Goal: Check status

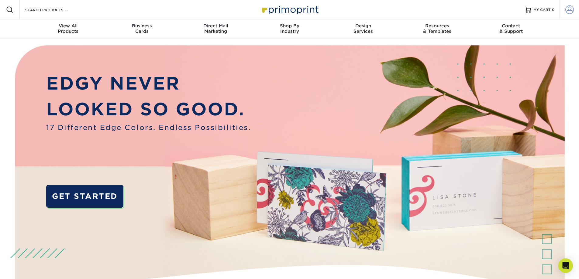
click at [570, 10] on span at bounding box center [569, 9] width 9 height 9
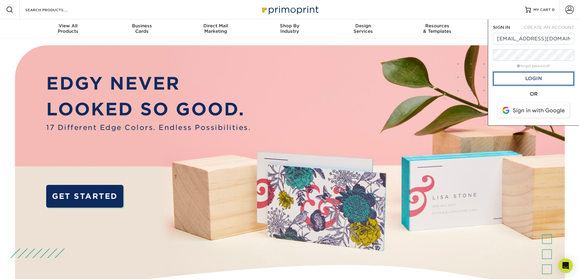
click at [514, 76] on link "Login" at bounding box center [533, 79] width 81 height 14
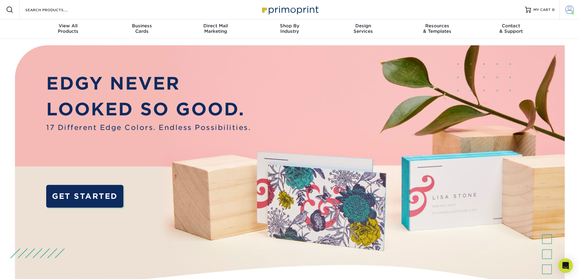
click at [567, 9] on span at bounding box center [569, 9] width 9 height 9
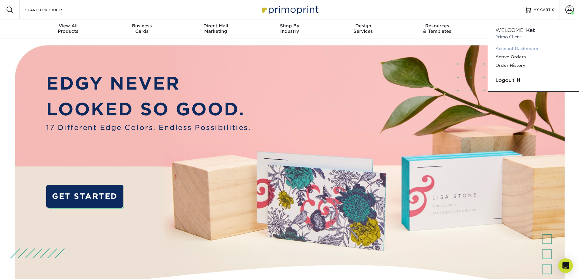
click at [524, 48] on link "Account Dashboard" at bounding box center [533, 49] width 76 height 8
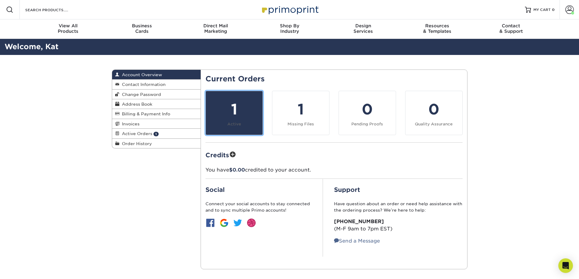
click at [253, 113] on div "1" at bounding box center [234, 109] width 50 height 22
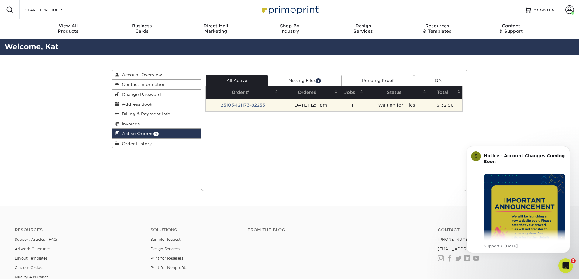
click at [253, 104] on td "25103-121173-82255" at bounding box center [243, 105] width 74 height 13
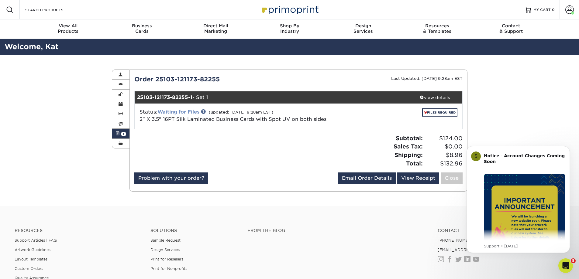
click at [197, 111] on link "Waiting for Files" at bounding box center [178, 112] width 42 height 6
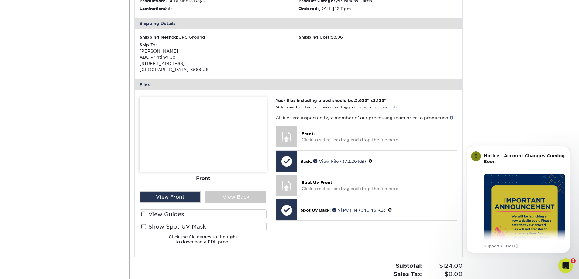
scroll to position [182, 0]
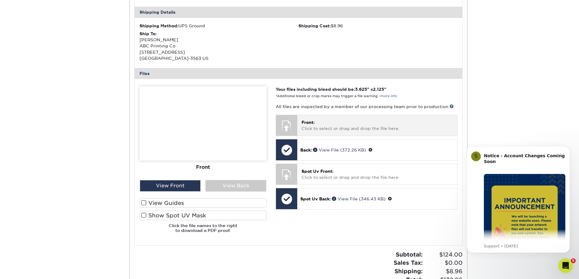
click at [289, 122] on div at bounding box center [286, 125] width 21 height 21
click at [312, 125] on p "Front: Click to select or drag and drop the file here." at bounding box center [376, 125] width 151 height 12
click at [312, 122] on span "Front:" at bounding box center [307, 122] width 13 height 5
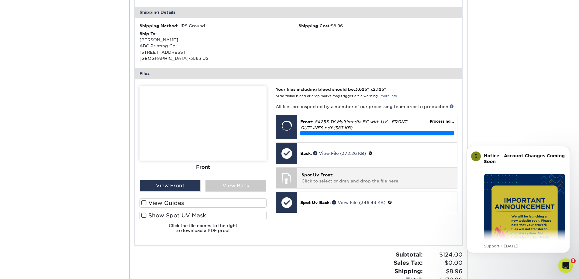
click at [306, 173] on span "Spot Uv Front:" at bounding box center [317, 175] width 32 height 5
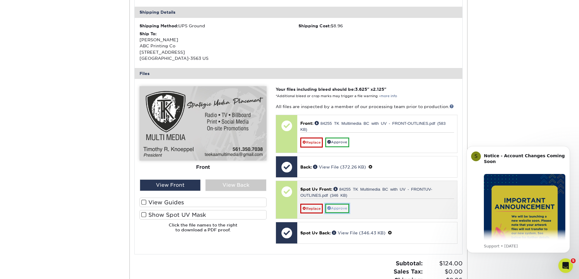
click at [335, 206] on link "Approve" at bounding box center [337, 208] width 24 height 9
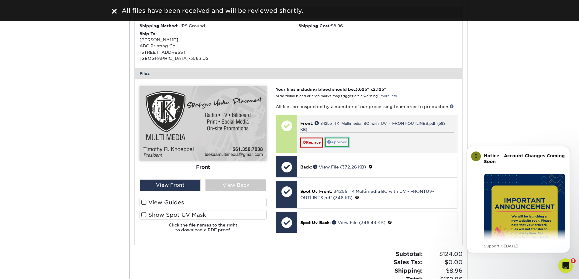
click at [339, 142] on link "Approve" at bounding box center [337, 142] width 24 height 9
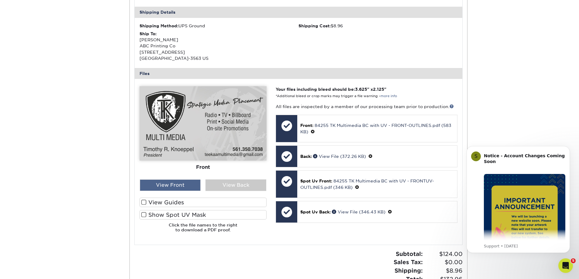
click at [182, 183] on div "View Front" at bounding box center [170, 186] width 61 height 12
click at [214, 184] on div "View Back" at bounding box center [235, 186] width 61 height 12
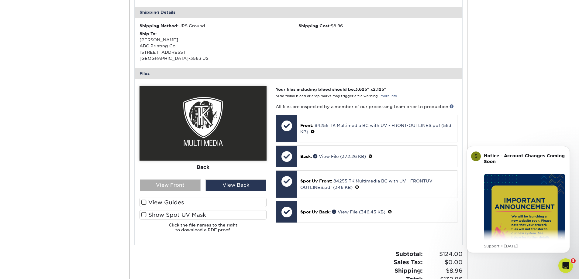
click at [190, 186] on div "View Front" at bounding box center [170, 186] width 61 height 12
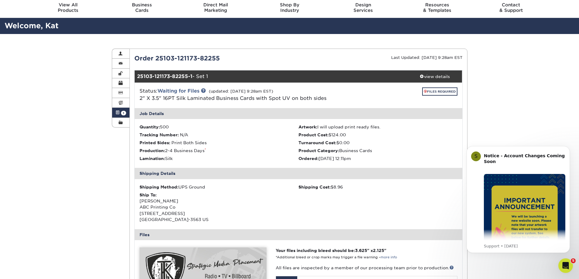
scroll to position [8, 0]
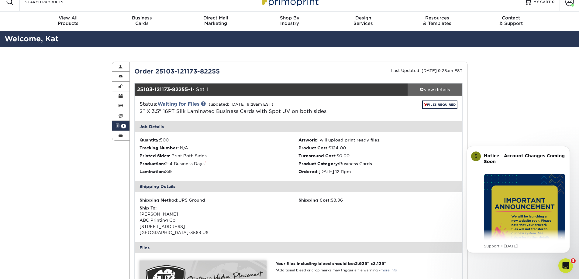
click at [430, 91] on div "view details" at bounding box center [434, 90] width 55 height 6
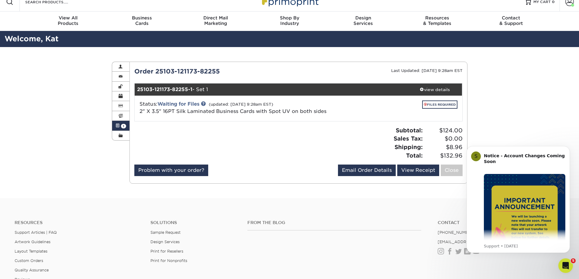
click at [337, 138] on div "Subtotal: $124.00 Sales Tax: $0.00 Shipping: $8.96 Total: $132.96" at bounding box center [382, 142] width 169 height 33
click at [181, 104] on link "Waiting for Files" at bounding box center [178, 104] width 42 height 6
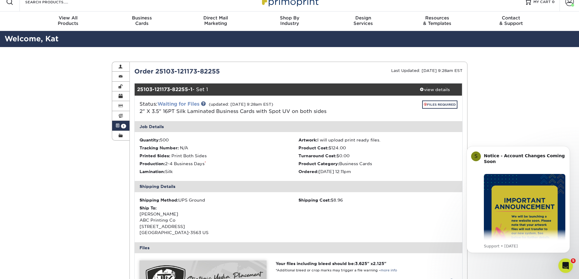
click at [186, 105] on link "Waiting for Files" at bounding box center [178, 104] width 42 height 6
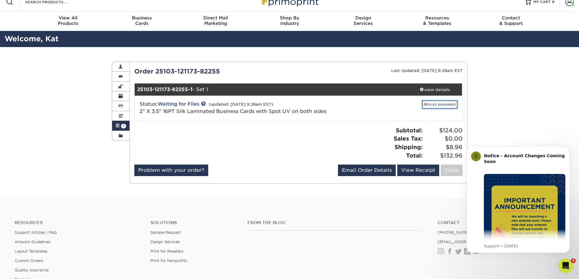
click at [426, 104] on link "FILES REQUIRED" at bounding box center [439, 105] width 35 height 8
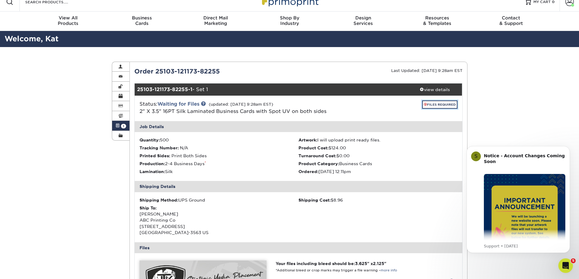
scroll to position [0, 0]
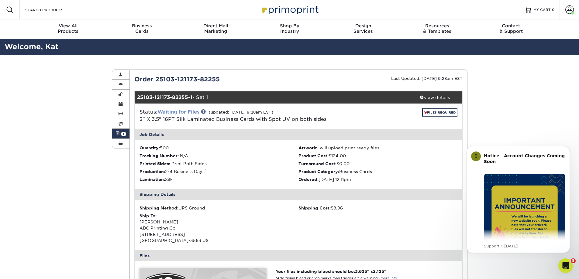
click at [176, 113] on link "Waiting for Files" at bounding box center [178, 112] width 42 height 6
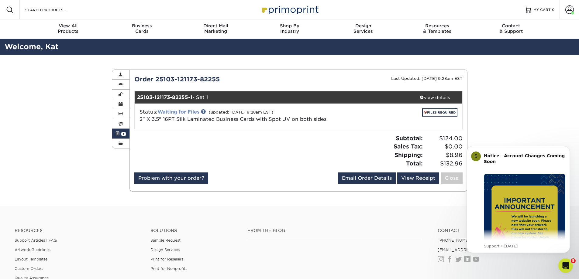
click at [176, 112] on link "Waiting for Files" at bounding box center [178, 112] width 42 height 6
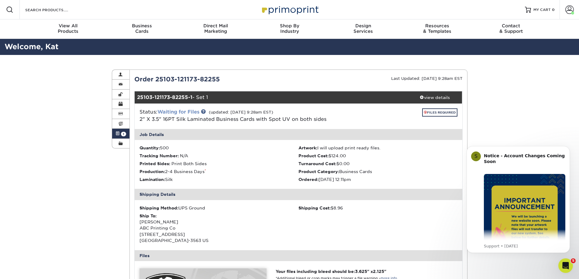
click at [177, 113] on link "Waiting for Files" at bounding box center [178, 112] width 42 height 6
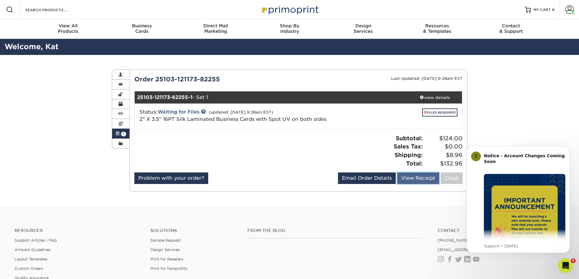
click at [412, 177] on link "View Receipt" at bounding box center [418, 179] width 42 height 12
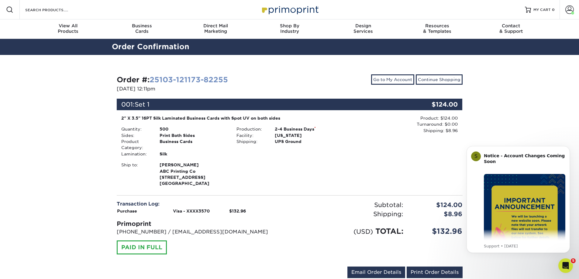
click at [181, 79] on link "25103-121173-82255" at bounding box center [188, 79] width 78 height 9
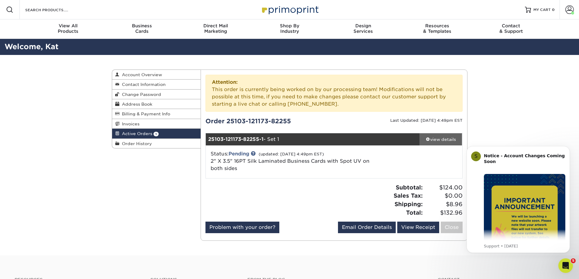
click at [434, 138] on div "view details" at bounding box center [440, 139] width 43 height 6
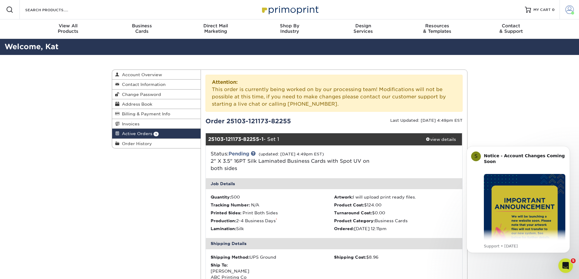
click at [568, 8] on span at bounding box center [569, 9] width 9 height 9
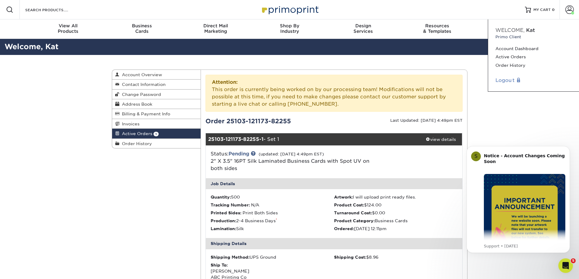
click at [504, 80] on link "Logout" at bounding box center [533, 80] width 76 height 7
